Goal: Transaction & Acquisition: Purchase product/service

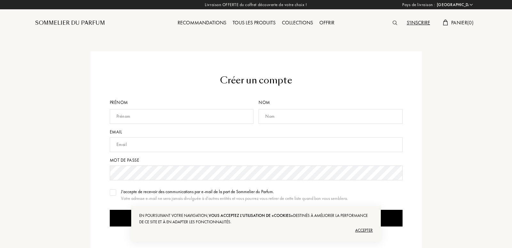
select select "FR"
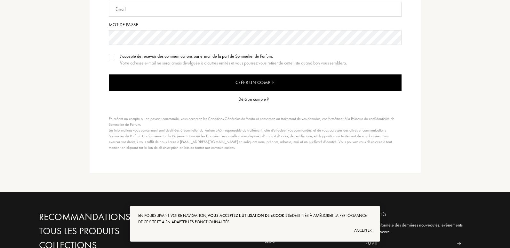
scroll to position [151, 0]
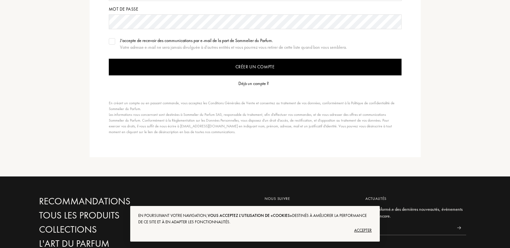
click at [249, 83] on div "Déjà un compte ?" at bounding box center [254, 83] width 30 height 7
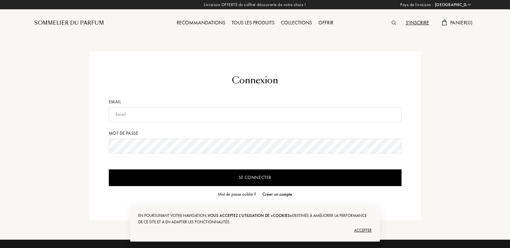
select select "FR"
click at [191, 117] on input "text" at bounding box center [255, 114] width 293 height 15
click at [109, 169] on input "Se connecter" at bounding box center [255, 177] width 293 height 17
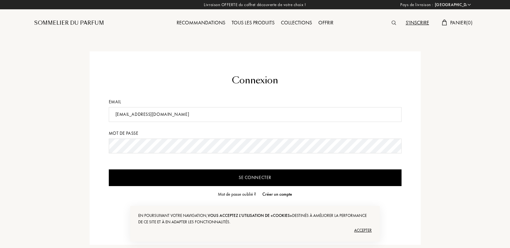
click at [250, 107] on input "sbenbouta027@gmail.com" at bounding box center [255, 114] width 293 height 15
type input "sbenbouta027@gmail.com"
click at [237, 169] on input "Se connecter" at bounding box center [255, 177] width 293 height 17
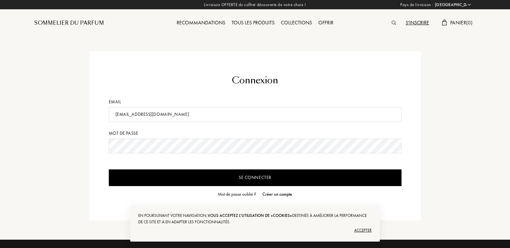
click at [175, 173] on input "Se connecter" at bounding box center [255, 177] width 293 height 17
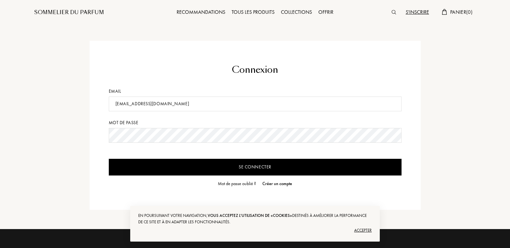
click at [360, 231] on div "Accepter" at bounding box center [255, 230] width 234 height 10
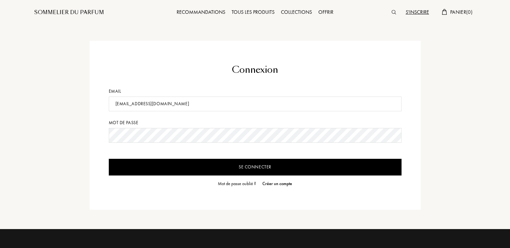
click at [313, 165] on input "Se connecter" at bounding box center [255, 166] width 293 height 17
click at [109, 158] on input "Se connecter" at bounding box center [255, 166] width 293 height 17
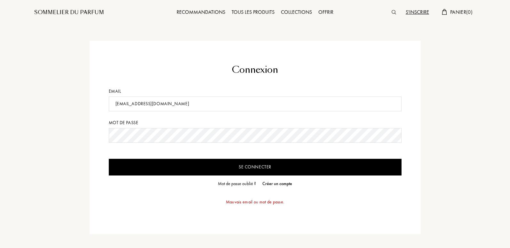
click at [185, 165] on input "Se connecter" at bounding box center [255, 166] width 293 height 17
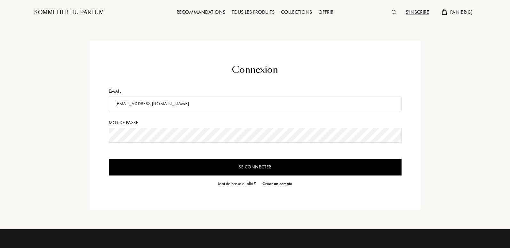
click at [250, 13] on div "Tous les produits" at bounding box center [253, 12] width 49 height 8
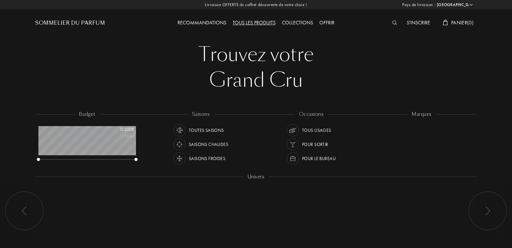
select select "FR"
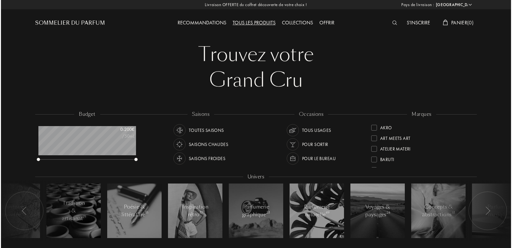
scroll to position [32, 98]
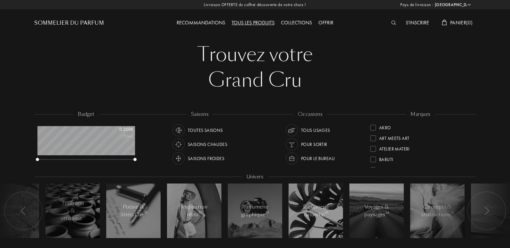
click at [392, 23] on img at bounding box center [394, 22] width 5 height 4
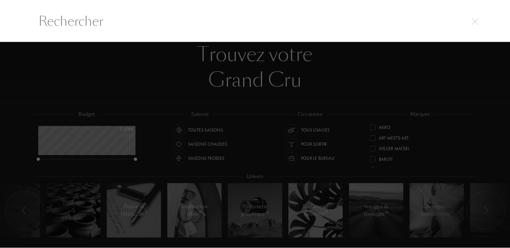
scroll to position [0, 0]
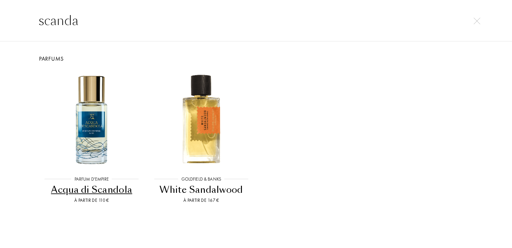
type input "scandal"
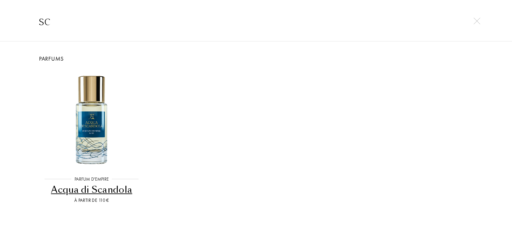
type input "s"
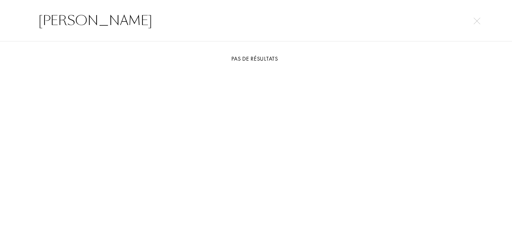
type input "[PERSON_NAME]"
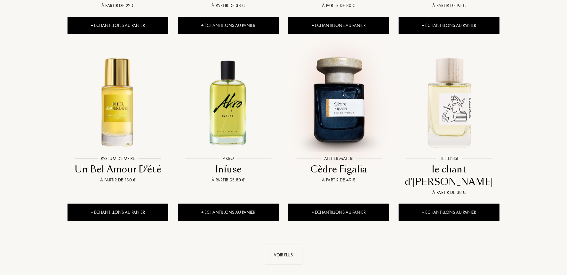
scroll to position [0, 0]
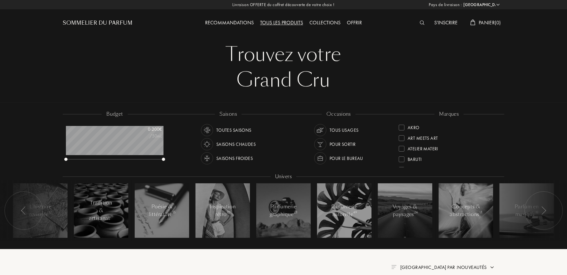
click at [417, 23] on div at bounding box center [424, 23] width 14 height 8
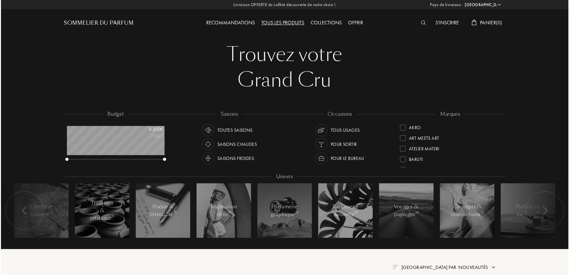
scroll to position [0, 0]
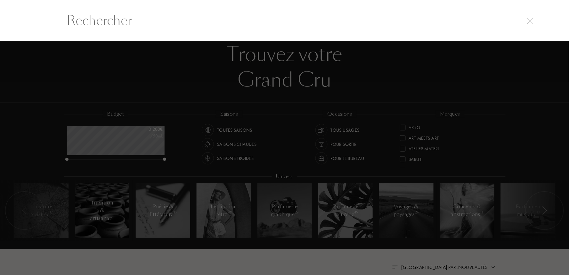
click at [335, 20] on input "text" at bounding box center [284, 20] width 461 height 19
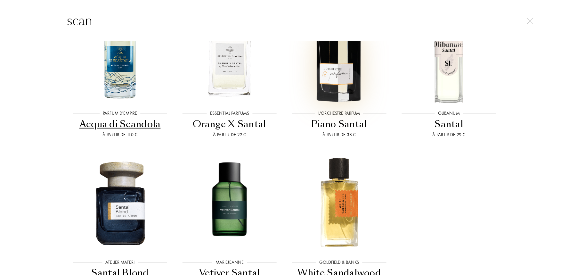
scroll to position [0, 0]
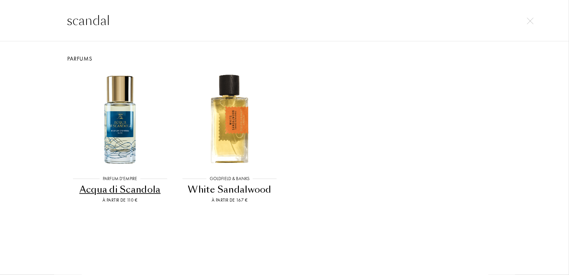
type input "scandal"
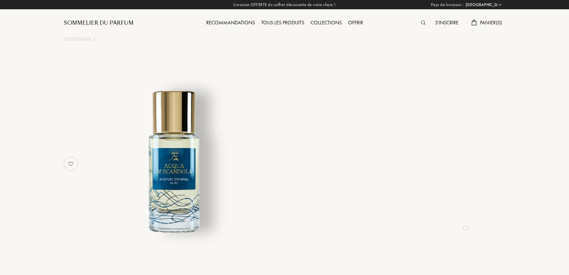
select select "FR"
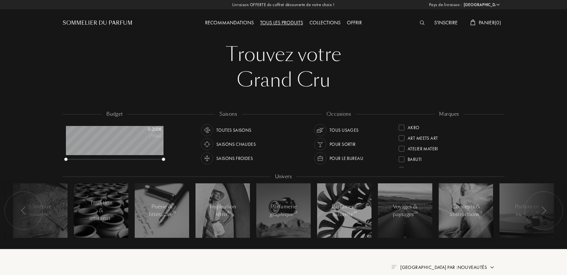
select select "FR"
